Goal: Check status

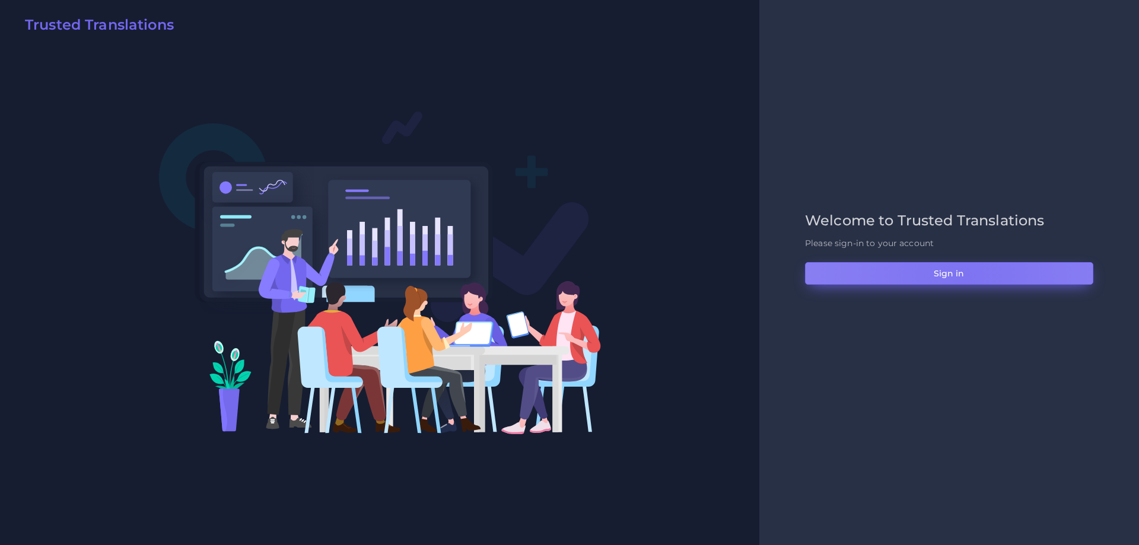
click at [963, 278] on button "Sign in" at bounding box center [949, 273] width 288 height 23
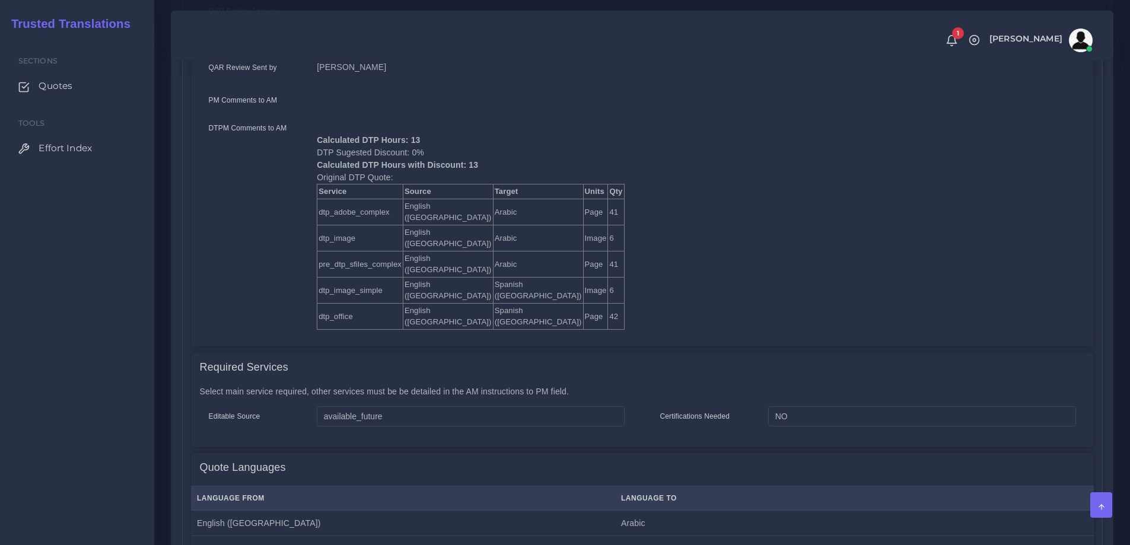
scroll to position [593, 0]
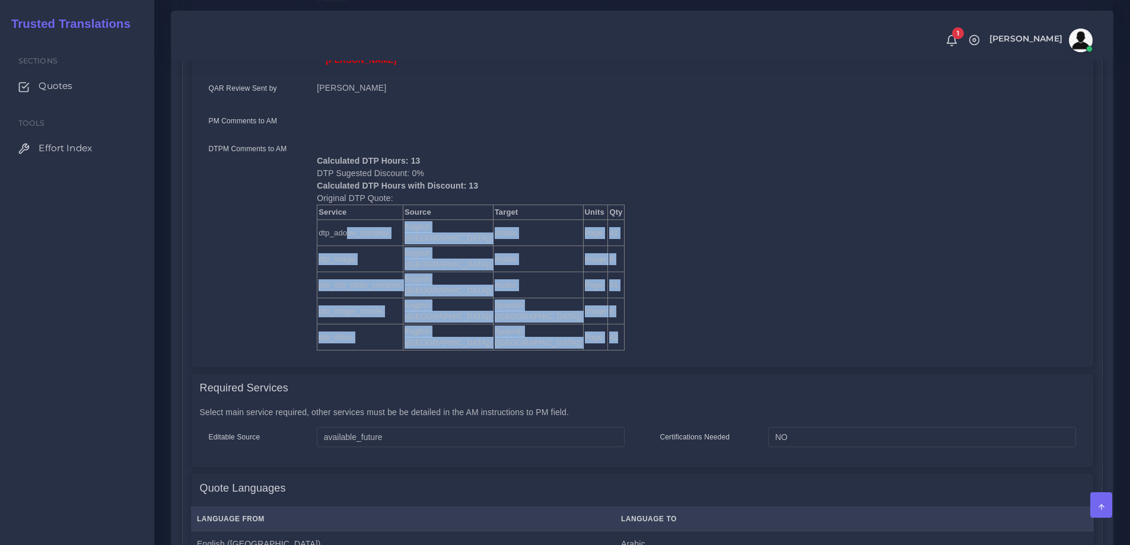
drag, startPoint x: 348, startPoint y: 182, endPoint x: 529, endPoint y: 235, distance: 189.2
click at [529, 235] on tbody "Service Source Target Units Qty dtp_adobe_complex English (US) Arabic Page 41 d…" at bounding box center [470, 277] width 307 height 145
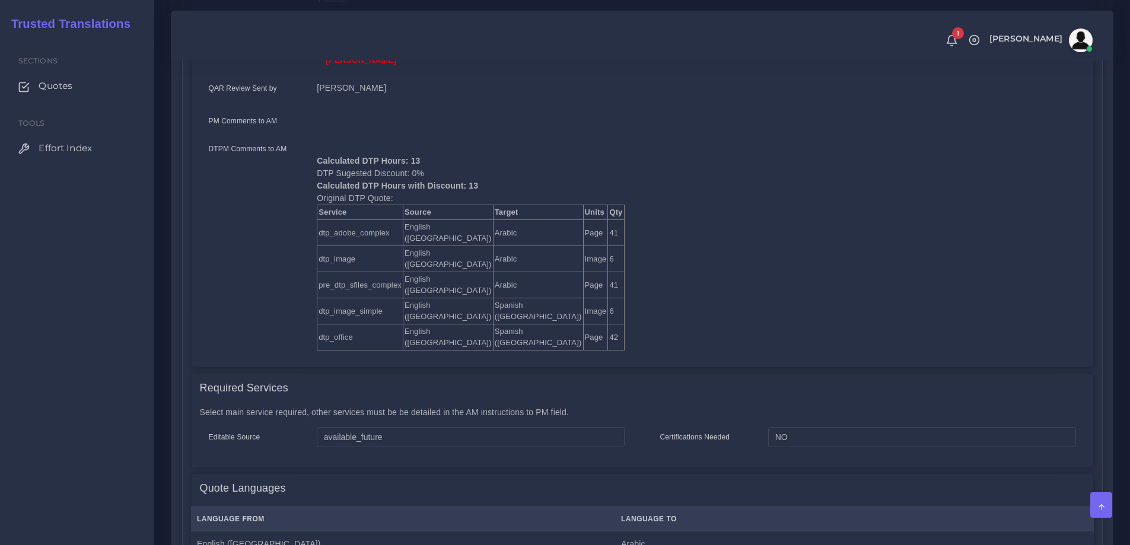
click at [733, 163] on div "Status Sold Account Industry Domain 0" at bounding box center [868, 7] width 451 height 703
